Goal: Complete application form

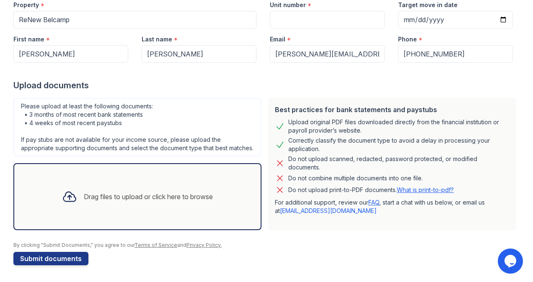
scroll to position [99, 0]
click at [107, 203] on div "Drag files to upload or click here to browse" at bounding box center [137, 197] width 164 height 28
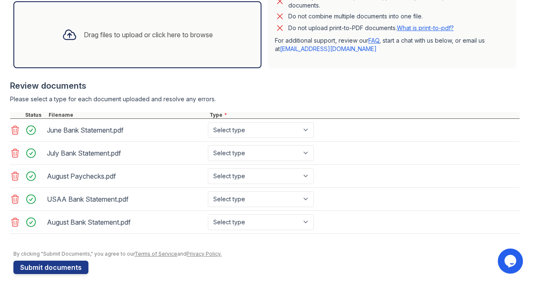
scroll to position [254, 0]
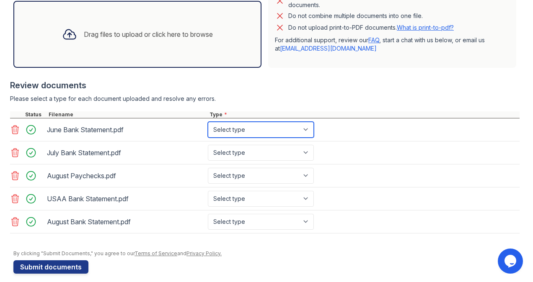
click at [298, 138] on select "Select type Paystub Bank Statement Offer Letter Tax Documents Benefit Award Let…" at bounding box center [261, 130] width 106 height 16
select select "bank_statement"
click at [208, 129] on select "Select type Paystub Bank Statement Offer Letter Tax Documents Benefit Award Let…" at bounding box center [261, 130] width 106 height 16
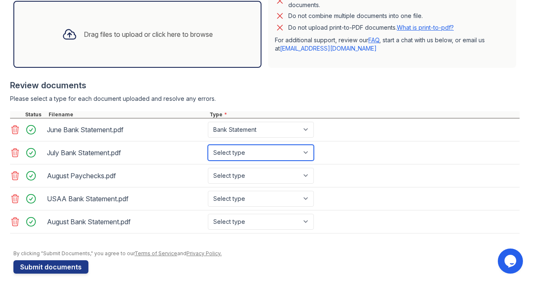
click at [270, 153] on select "Select type Paystub Bank Statement Offer Letter Tax Documents Benefit Award Let…" at bounding box center [261, 153] width 106 height 16
select select "bank_statement"
click at [208, 152] on select "Select type Paystub Bank Statement Offer Letter Tax Documents Benefit Award Let…" at bounding box center [261, 153] width 106 height 16
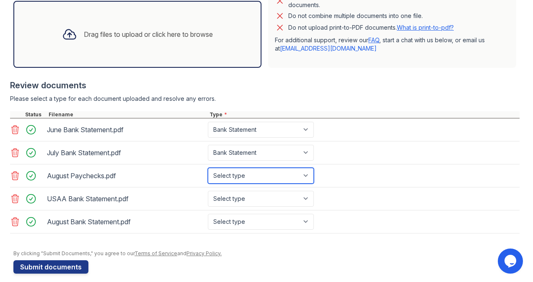
click at [261, 179] on select "Select type Paystub Bank Statement Offer Letter Tax Documents Benefit Award Let…" at bounding box center [261, 176] width 106 height 16
select select "paystub"
click at [208, 174] on select "Select type Paystub Bank Statement Offer Letter Tax Documents Benefit Award Let…" at bounding box center [261, 176] width 106 height 16
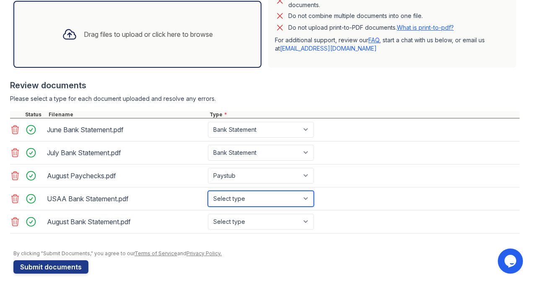
click at [257, 198] on select "Select type Paystub Bank Statement Offer Letter Tax Documents Benefit Award Let…" at bounding box center [261, 199] width 106 height 16
select select "bank_statement"
click at [208, 197] on select "Select type Paystub Bank Statement Offer Letter Tax Documents Benefit Award Let…" at bounding box center [261, 199] width 106 height 16
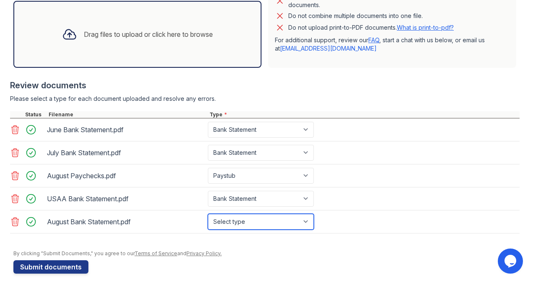
click at [240, 225] on select "Select type Paystub Bank Statement Offer Letter Tax Documents Benefit Award Let…" at bounding box center [261, 222] width 106 height 16
select select "bank_statement"
click at [208, 220] on select "Select type Paystub Bank Statement Offer Letter Tax Documents Benefit Award Let…" at bounding box center [261, 222] width 106 height 16
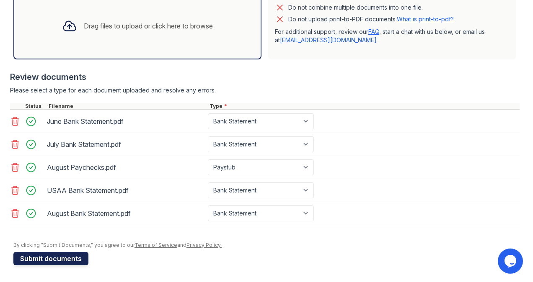
click at [52, 260] on button "Submit documents" at bounding box center [50, 258] width 75 height 13
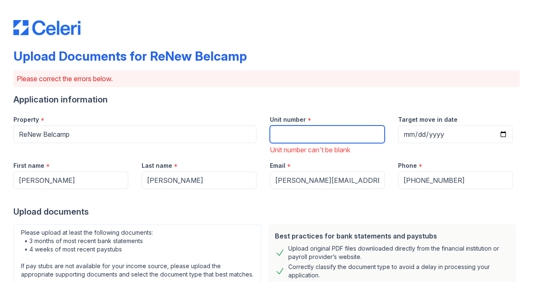
click at [338, 142] on input "Unit number" at bounding box center [327, 135] width 115 height 18
paste input "Unit #C1-304"
type input "Unit #C1-304"
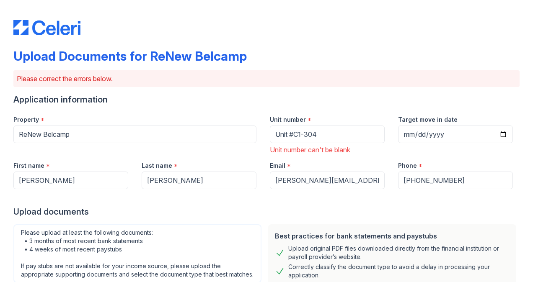
click at [362, 159] on div "Email *" at bounding box center [327, 163] width 115 height 17
click at [496, 132] on input "Target move in date" at bounding box center [455, 135] width 115 height 18
type input "2025-08-31"
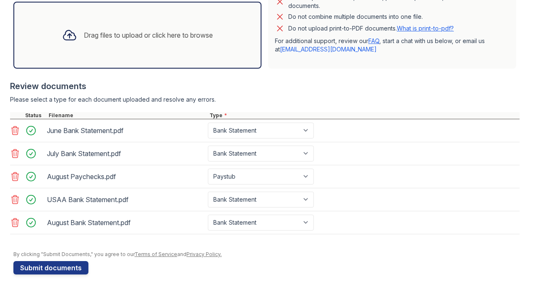
scroll to position [303, 0]
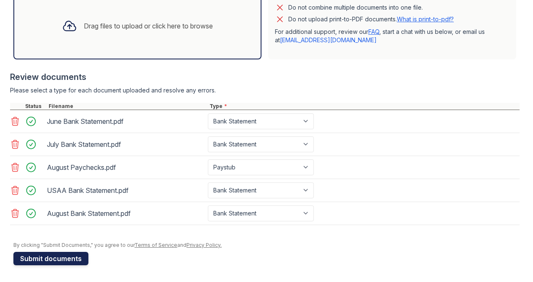
click at [65, 259] on button "Submit documents" at bounding box center [50, 258] width 75 height 13
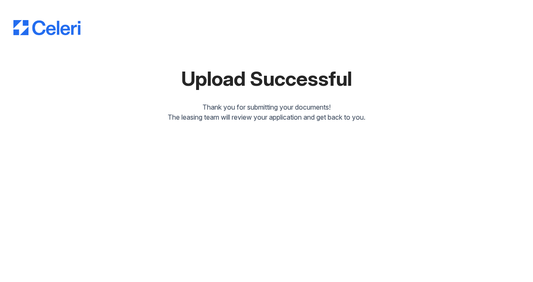
click at [65, 259] on div "Upload Successful Thank you for submitting your documents! The leasing team wil…" at bounding box center [266, 141] width 533 height 282
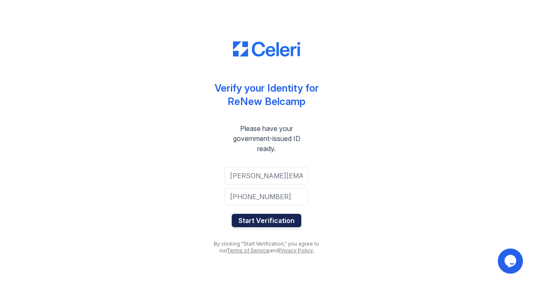
click at [266, 222] on button "Start Verification" at bounding box center [267, 220] width 70 height 13
click at [257, 223] on button "Start Verification" at bounding box center [267, 220] width 70 height 13
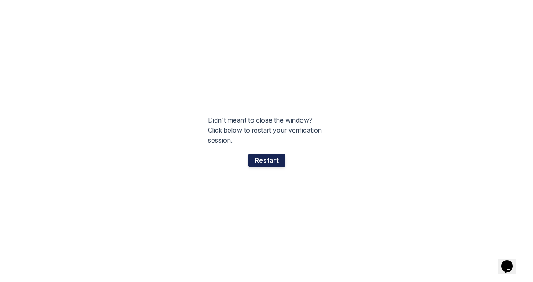
click at [263, 162] on div "Restart" at bounding box center [266, 160] width 37 height 13
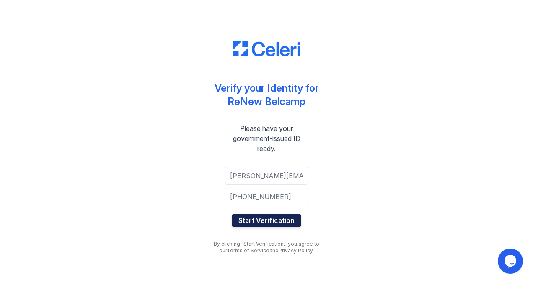
click at [284, 222] on button "Start Verification" at bounding box center [267, 220] width 70 height 13
